Goal: Use online tool/utility: Use online tool/utility

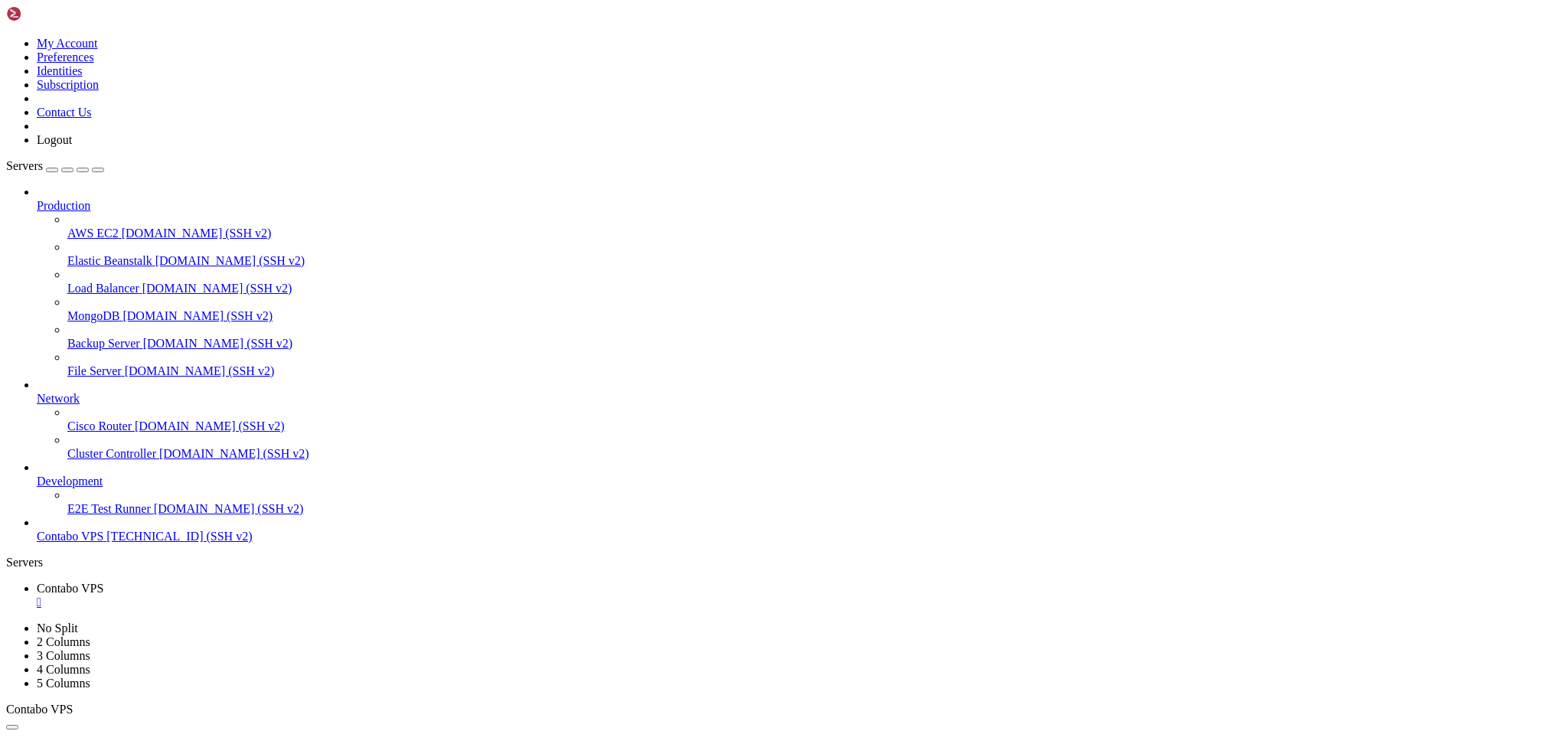
scroll to position [7, 2]
drag, startPoint x: 179, startPoint y: 1451, endPoint x: 12, endPoint y: 1085, distance: 402.3
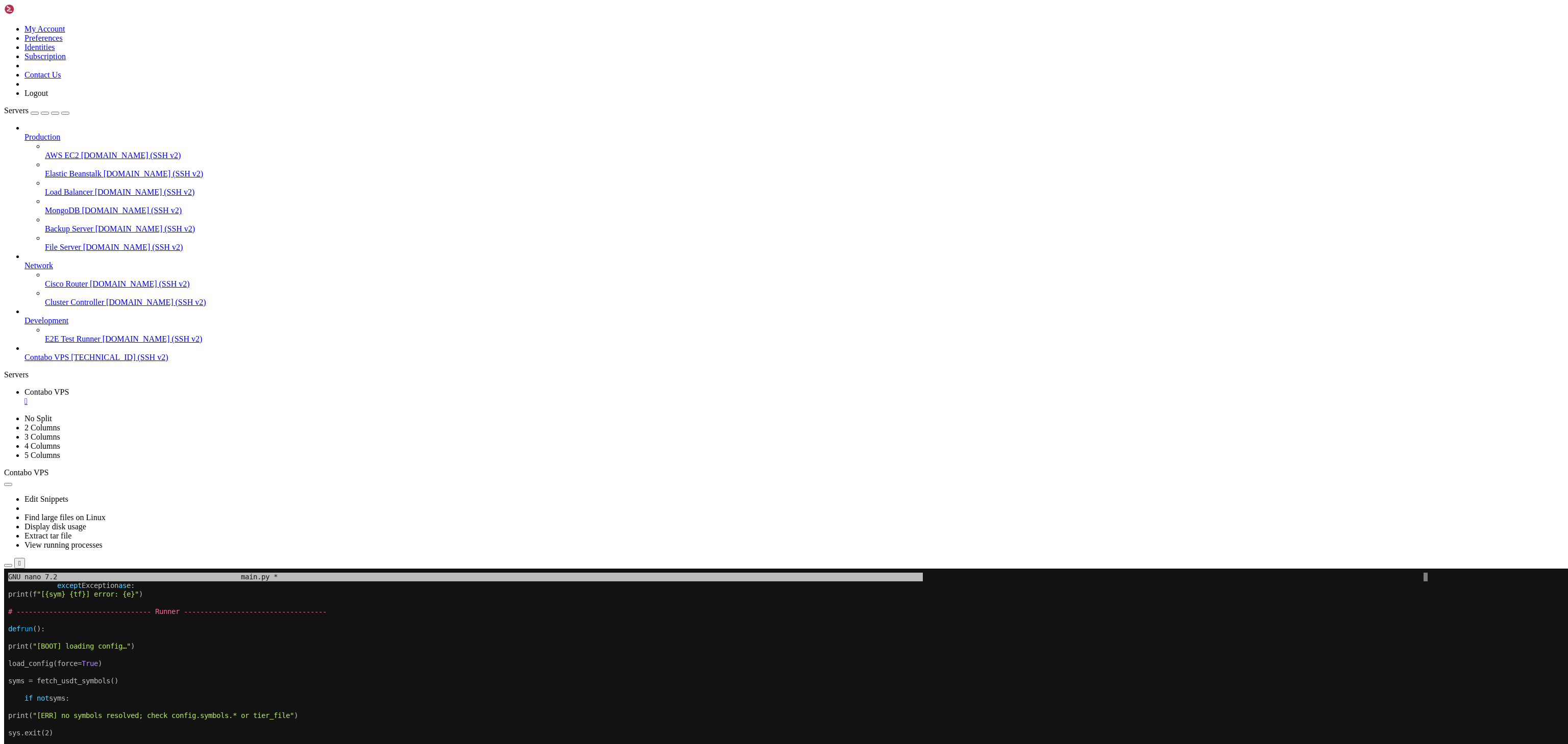
scroll to position [104, 0]
click at [181, 495] on x-row "print( "[BOOT] loading config…" )" at bounding box center [720, 647] width 1425 height 9
click at [55, 495] on x-row at bounding box center [720, 638] width 1425 height 9
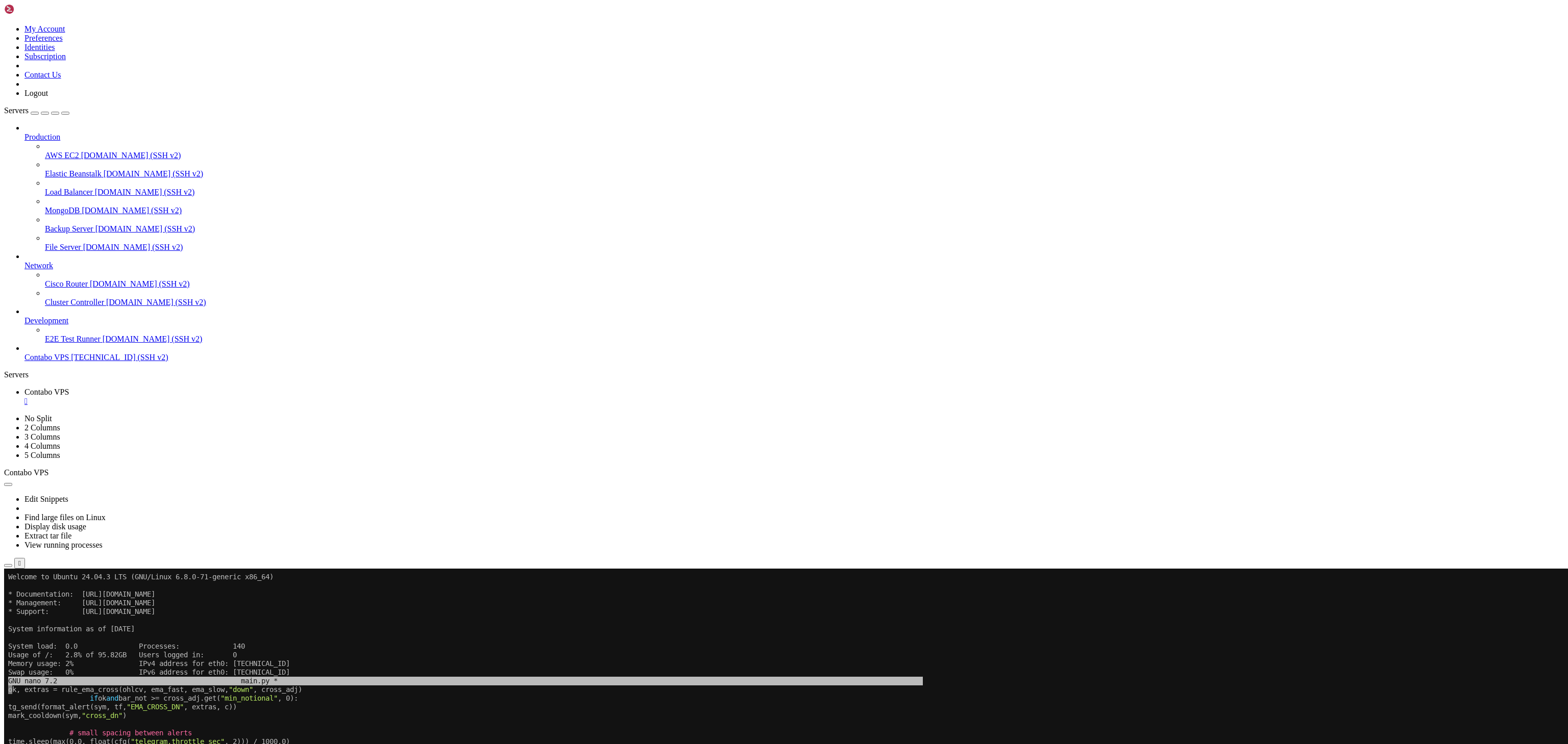
scroll to position [2, 0]
click at [145, 495] on x-row "time.sleep(max(0.0, float(cfg( "telegram.throttle_sec" , 2))) / 1000.0)" at bounding box center [720, 742] width 1425 height 9
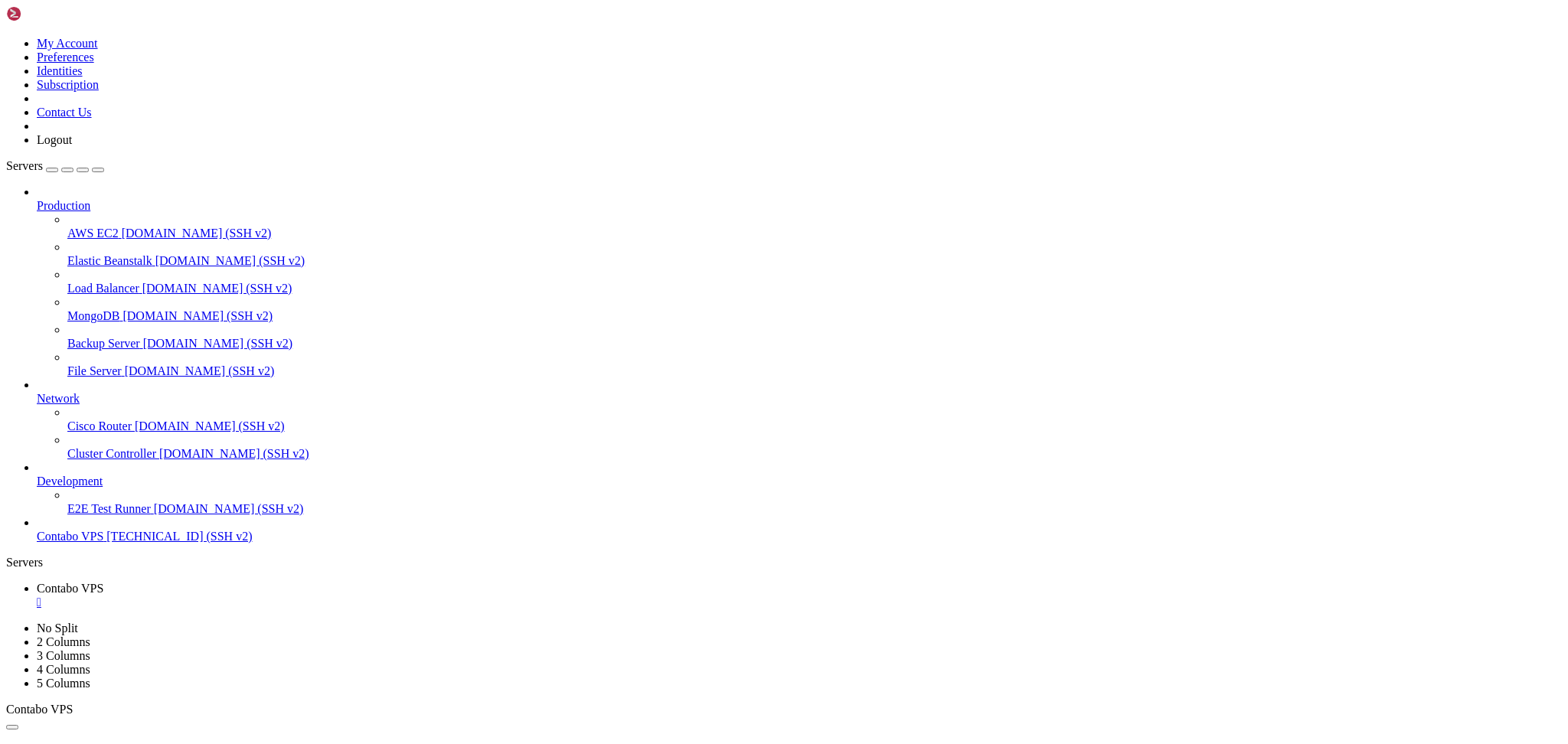
scroll to position [769, 0]
